Goal: Register for event/course

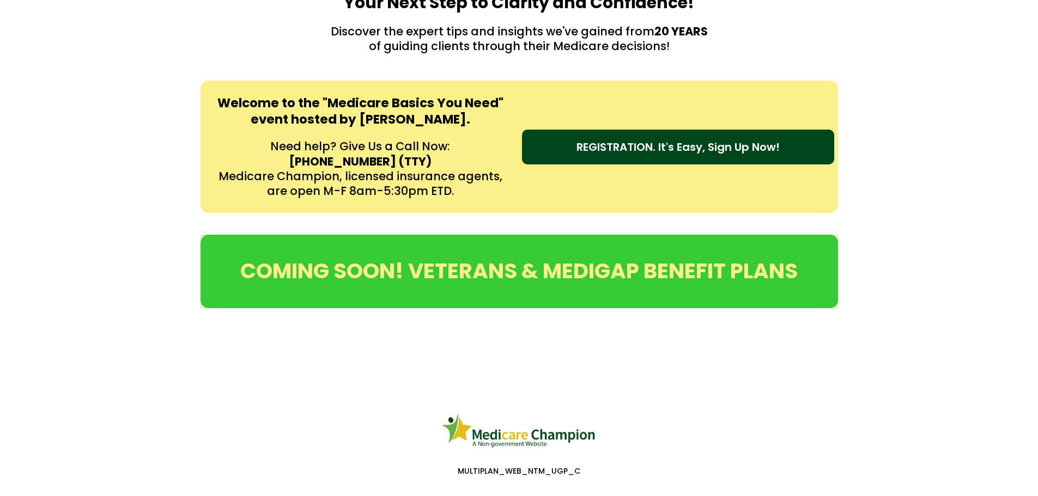
scroll to position [347, 0]
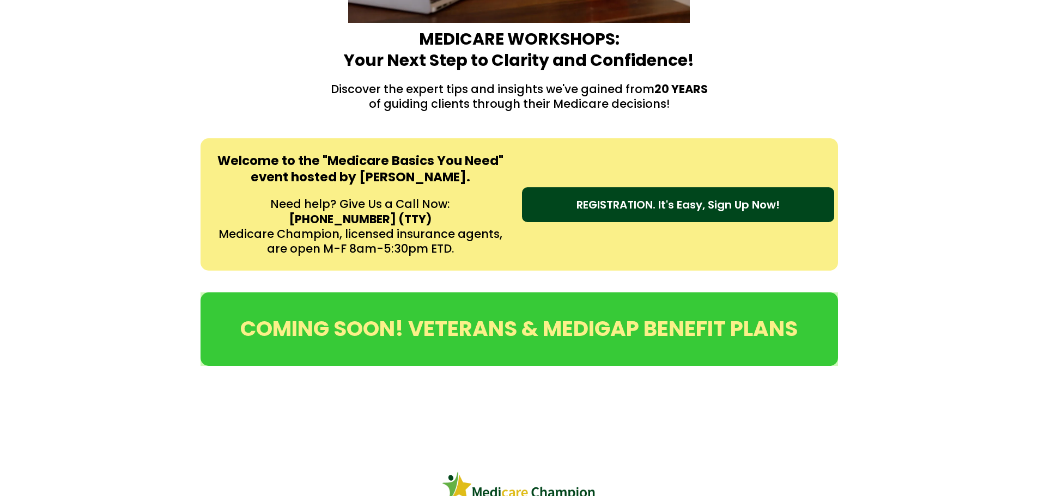
click at [667, 206] on span "REGISTRATION. It's Easy, Sign Up Now!" at bounding box center [677, 205] width 203 height 16
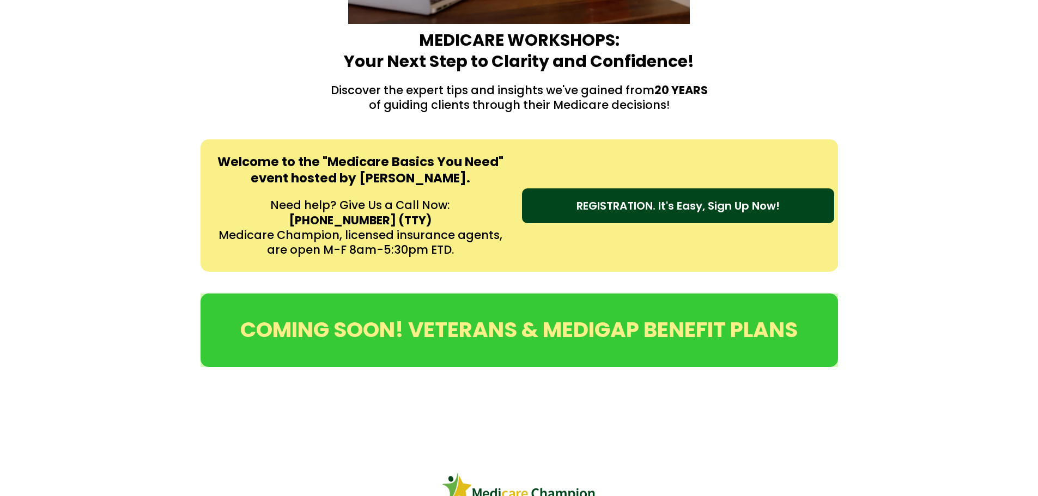
scroll to position [327, 0]
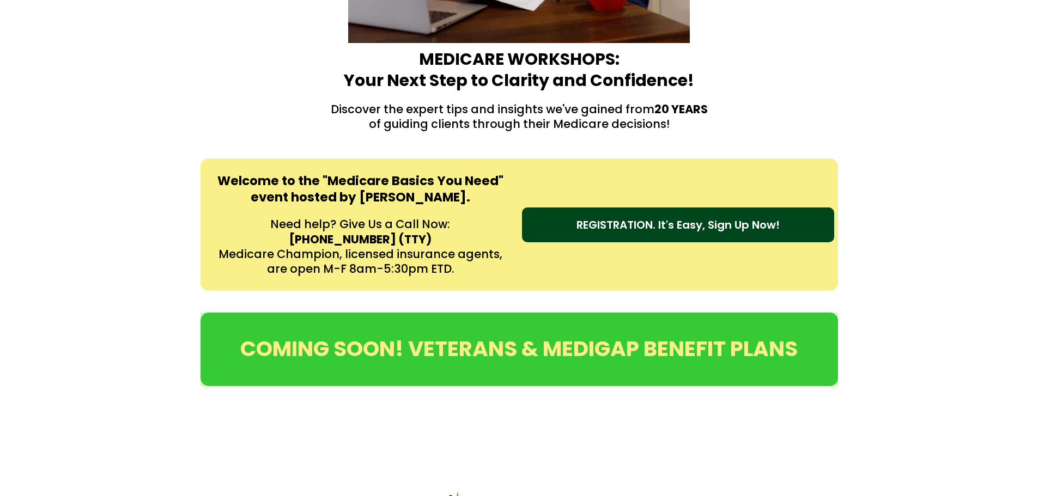
click at [714, 225] on span "REGISTRATION. It's Easy, Sign Up Now!" at bounding box center [677, 225] width 203 height 16
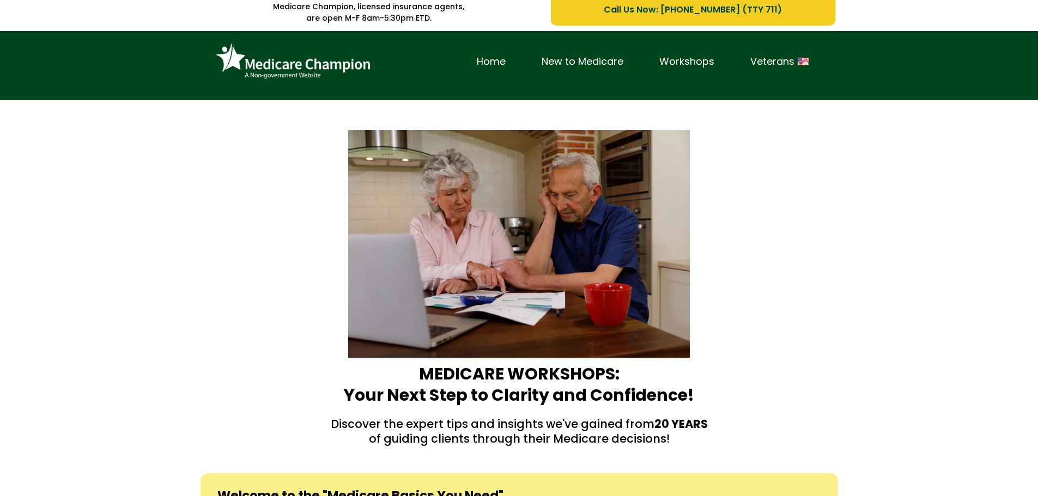
scroll to position [0, 0]
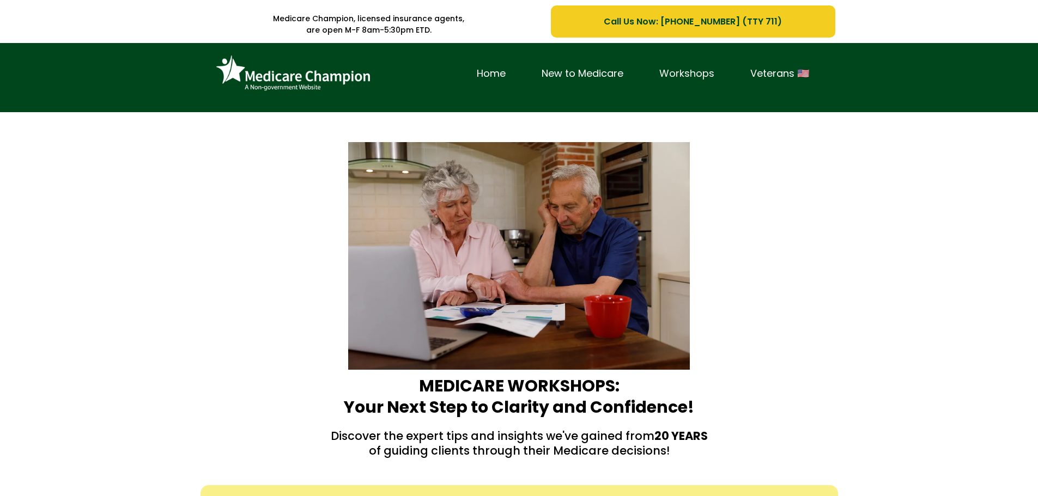
click at [694, 72] on link "Workshops" at bounding box center [686, 73] width 91 height 17
